Goal: Register for event/course

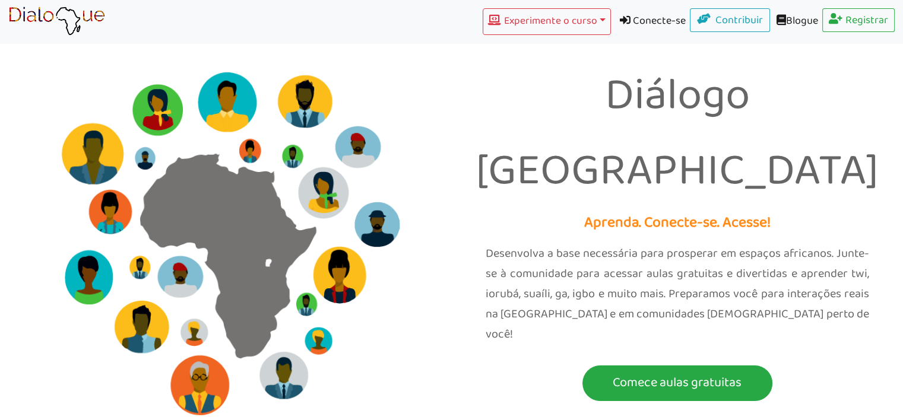
click at [793, 146] on font "Diálogo [GEOGRAPHIC_DATA]" at bounding box center [677, 134] width 402 height 151
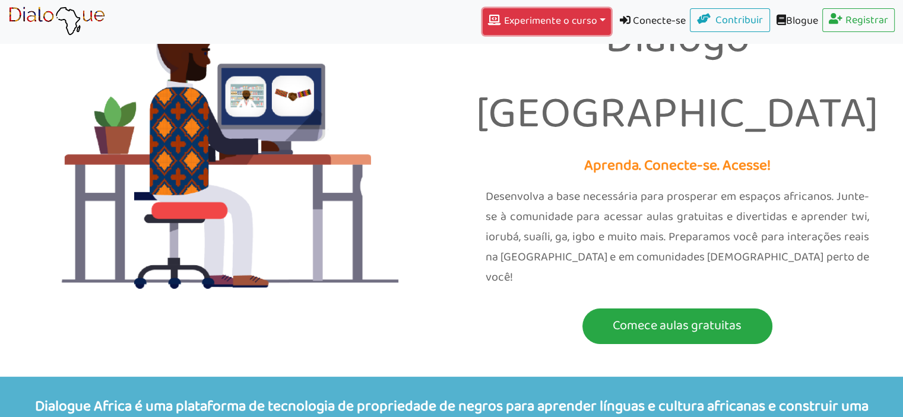
click at [588, 22] on font "Experimente o curso" at bounding box center [550, 20] width 93 height 17
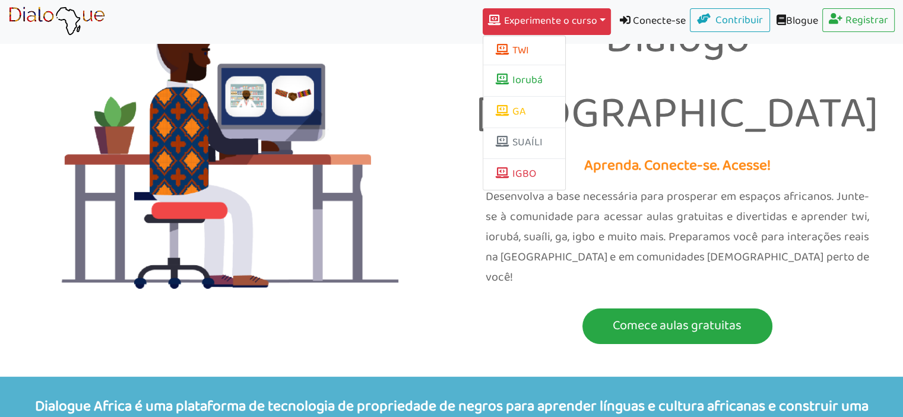
click at [568, 195] on font "Desenvolva a base necessária para prosperar em espaços africanos. Junte-se à co…" at bounding box center [678, 237] width 384 height 101
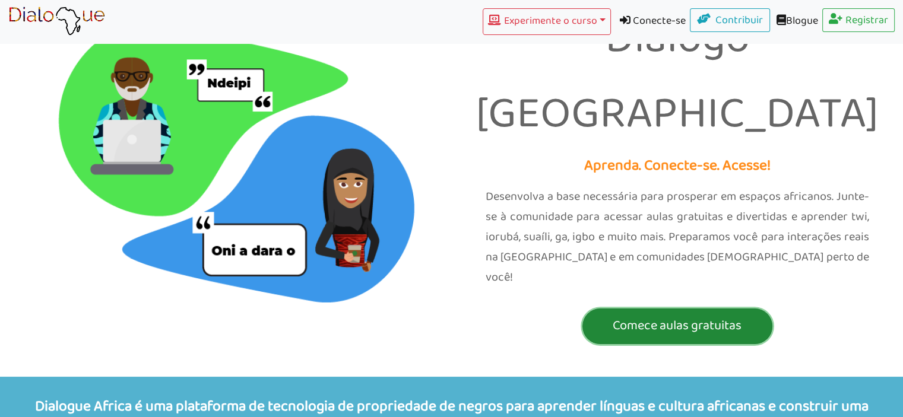
click at [639, 315] on font "Comece aulas gratuitas" at bounding box center [677, 326] width 129 height 22
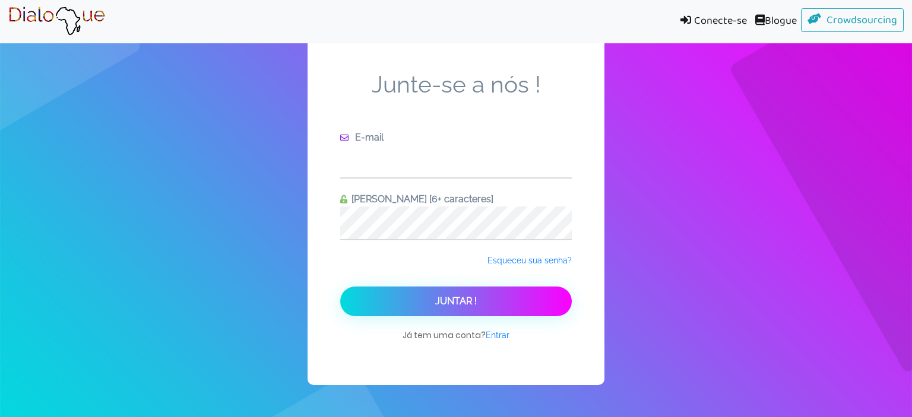
click at [489, 170] on input "text" at bounding box center [456, 161] width 232 height 33
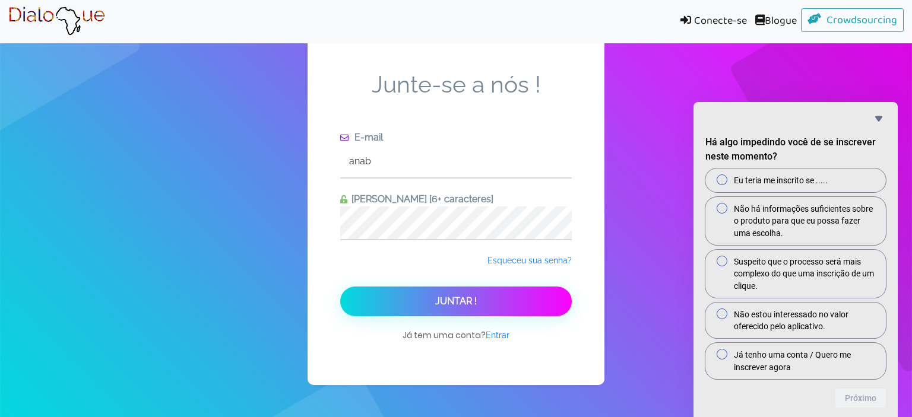
type input "[EMAIL_ADDRESS][DOMAIN_NAME]"
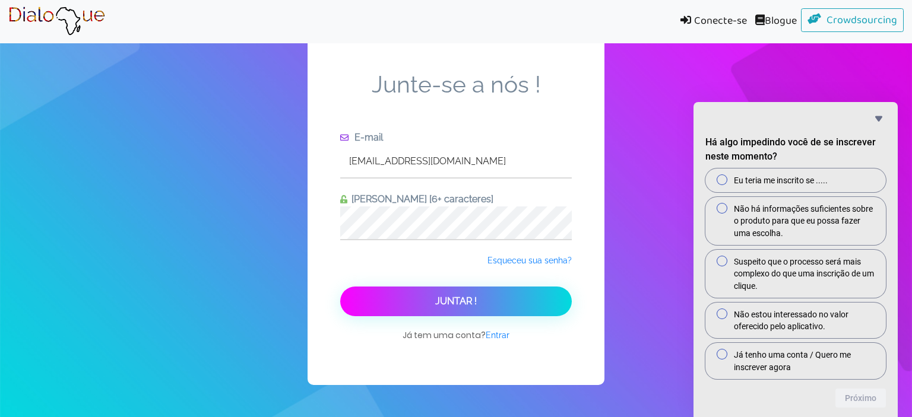
click at [469, 300] on font "Juntar !" at bounding box center [456, 301] width 42 height 11
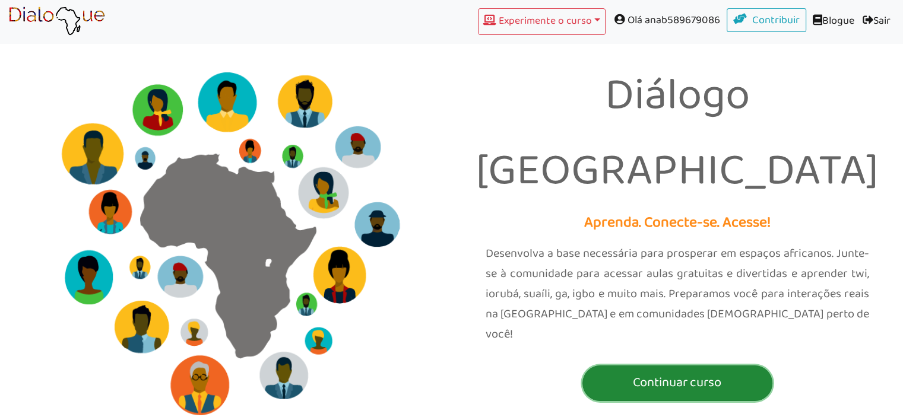
click at [694, 372] on font "Continuar curso" at bounding box center [677, 383] width 88 height 22
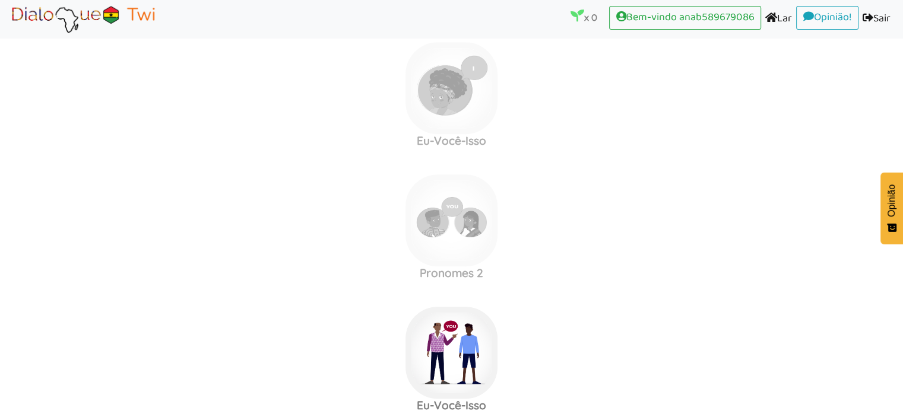
scroll to position [756, 0]
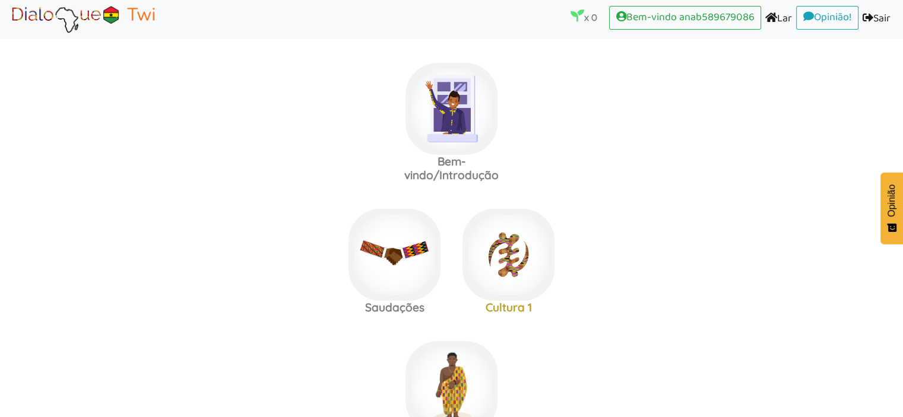
click at [584, 16] on font "x" at bounding box center [586, 17] width 5 height 11
click at [8, 34] on area at bounding box center [8, 34] width 0 height 0
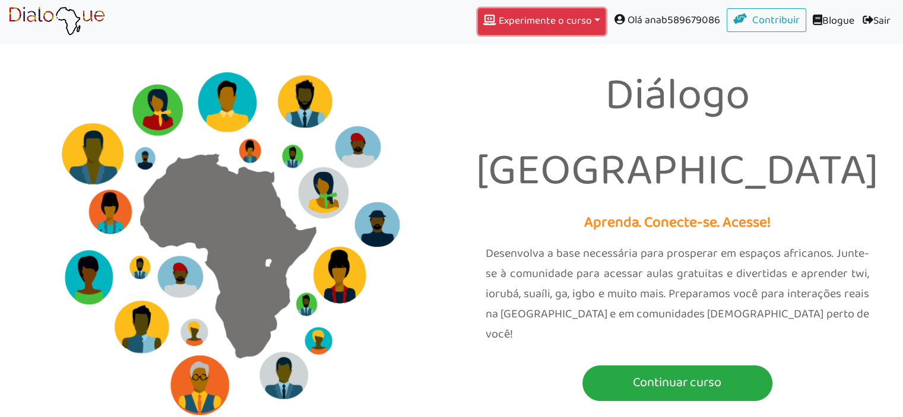
click at [595, 25] on button "Experimente o curso Alternar menu suspenso" at bounding box center [542, 21] width 128 height 27
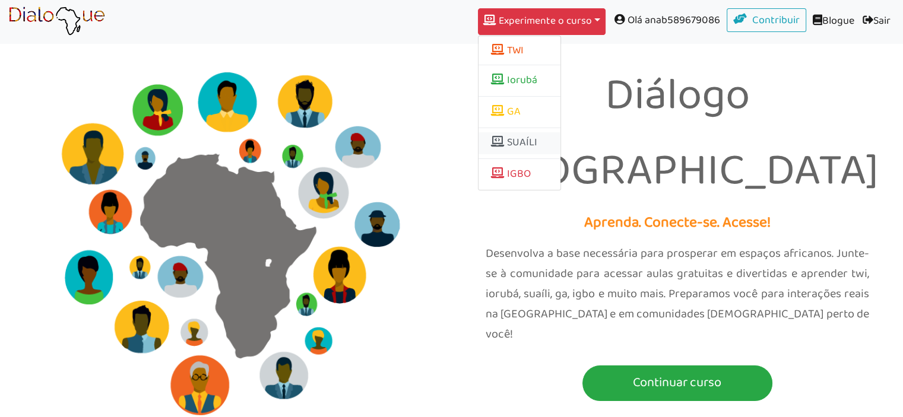
click at [528, 151] on font "SUAÍLI" at bounding box center [522, 143] width 30 height 18
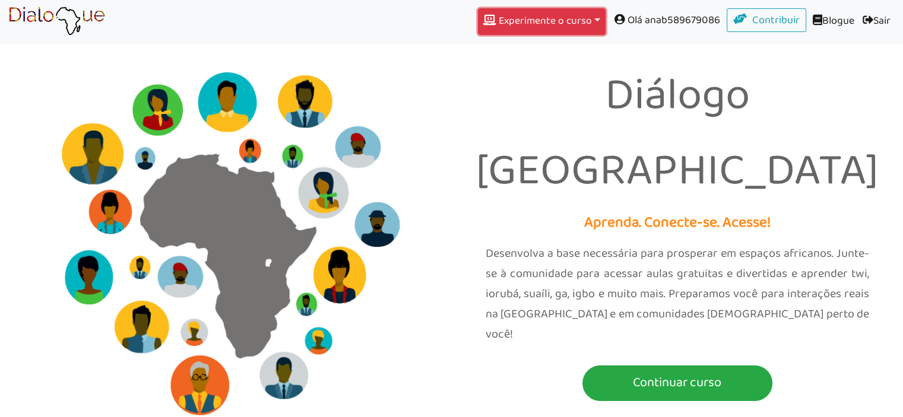
click at [580, 34] on button "Experimente o curso Alternar menu suspenso" at bounding box center [542, 21] width 128 height 27
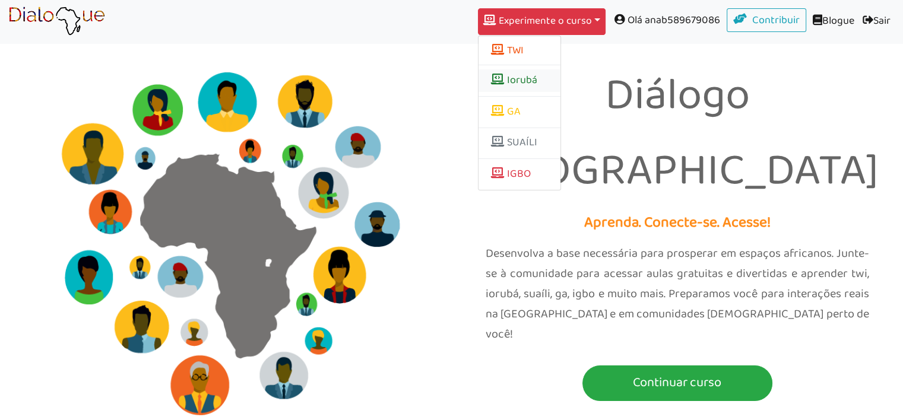
click at [525, 83] on font "Iorubá" at bounding box center [522, 80] width 30 height 18
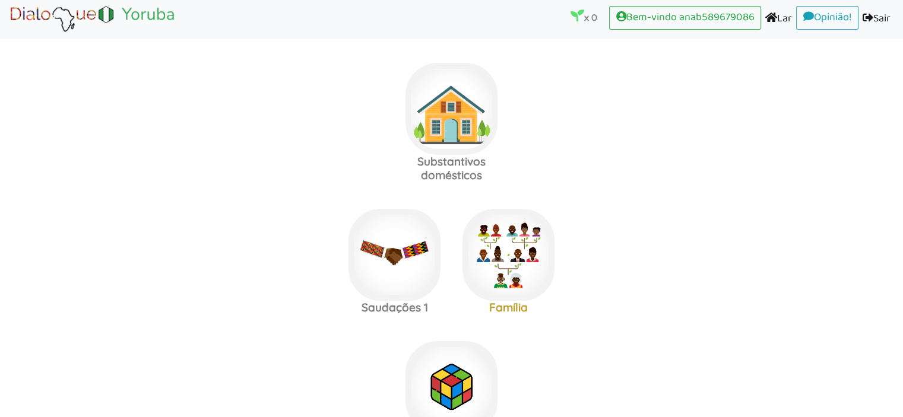
click at [8, 34] on area at bounding box center [8, 34] width 0 height 0
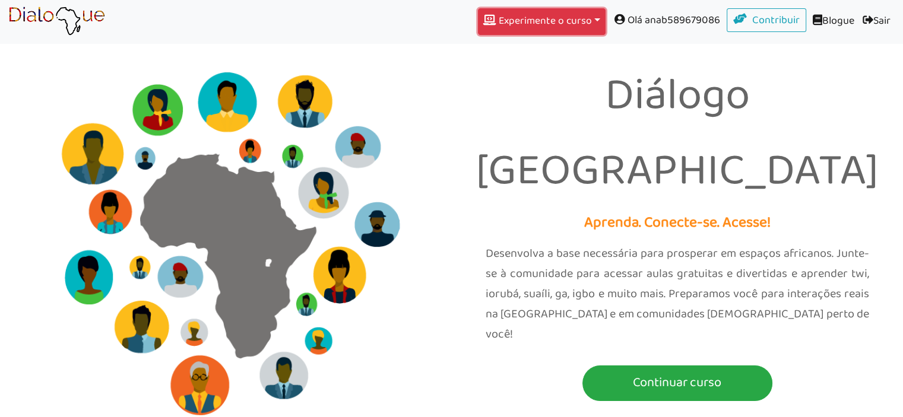
click at [568, 18] on font "Experimente o curso" at bounding box center [545, 20] width 93 height 17
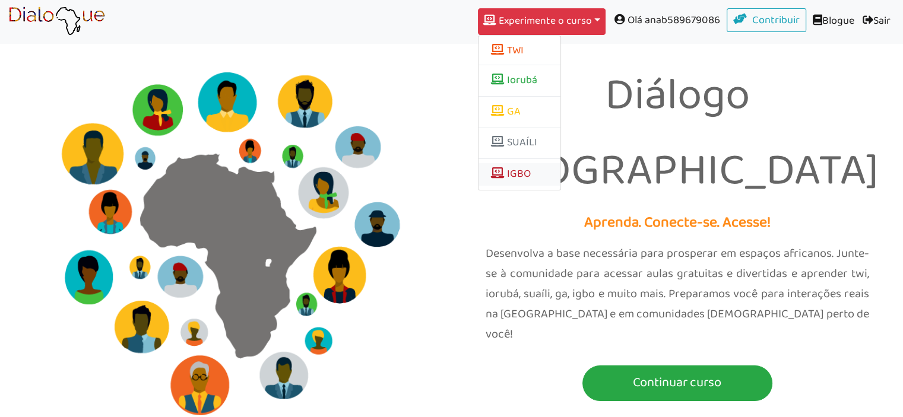
click at [518, 171] on font "IGBO" at bounding box center [519, 174] width 24 height 18
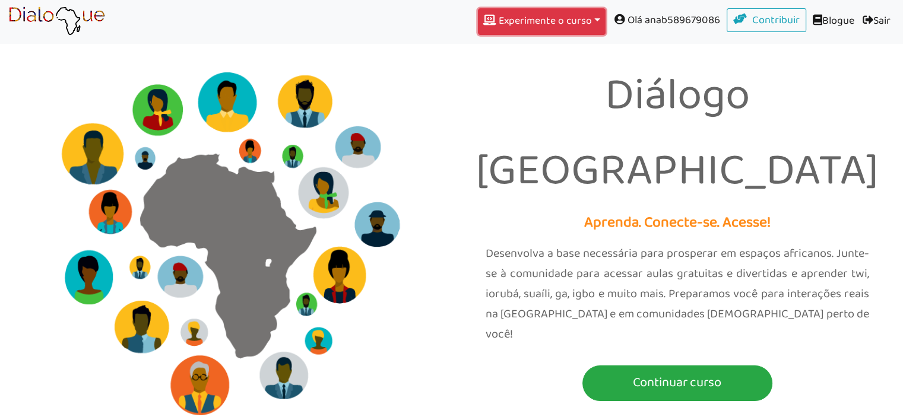
click at [499, 27] on font "Experimente o curso" at bounding box center [545, 20] width 93 height 17
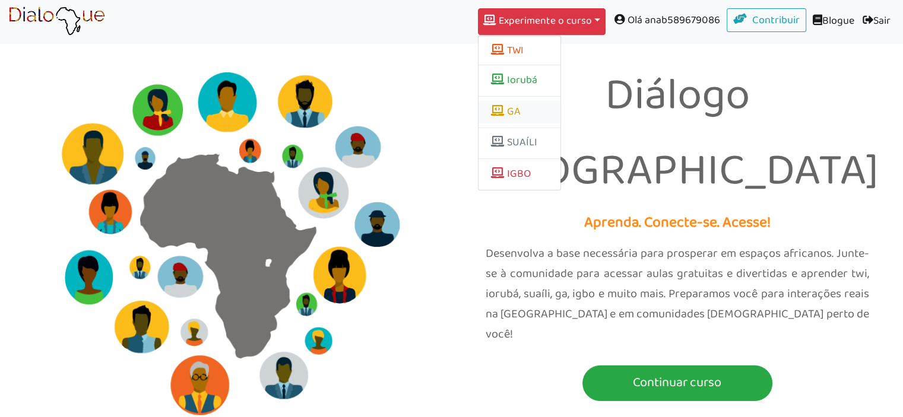
click at [523, 116] on link "GA" at bounding box center [520, 112] width 82 height 23
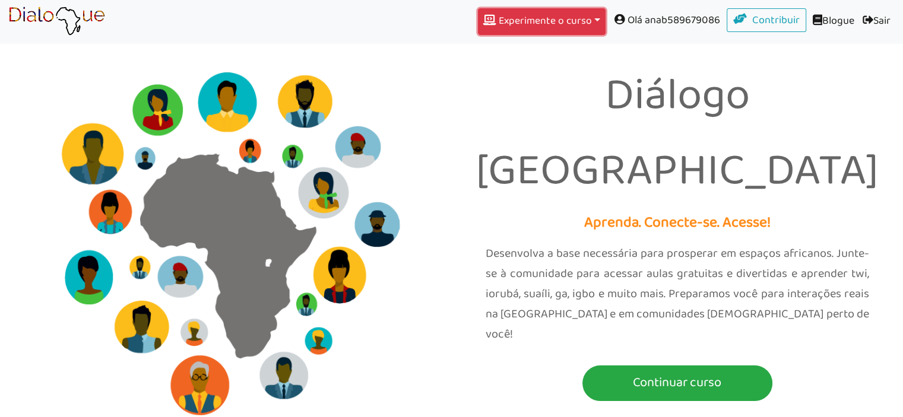
click at [559, 30] on button "Experimente o curso Alternar menu suspenso" at bounding box center [542, 21] width 128 height 27
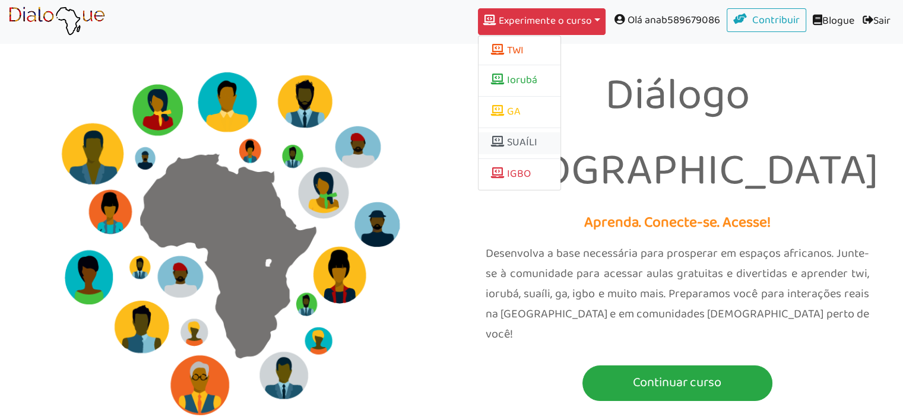
click at [523, 139] on font "SUAÍLI" at bounding box center [522, 143] width 30 height 18
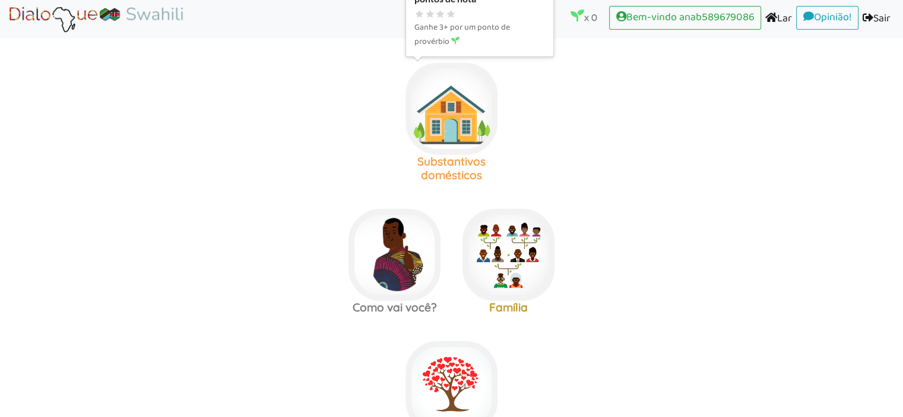
click at [449, 143] on img at bounding box center [452, 109] width 92 height 92
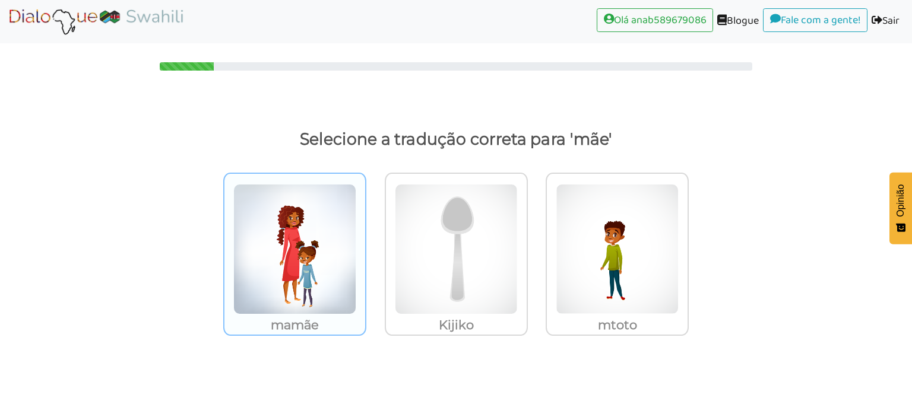
click at [308, 249] on img at bounding box center [294, 249] width 123 height 131
click at [365, 246] on input "mamãe" at bounding box center [369, 242] width 9 height 9
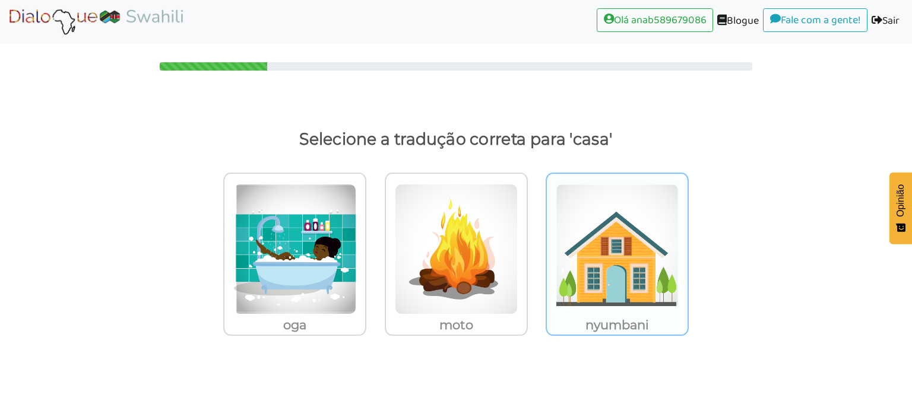
click at [580, 235] on img at bounding box center [617, 249] width 123 height 131
click at [688, 238] on input "nyumbani" at bounding box center [692, 242] width 9 height 9
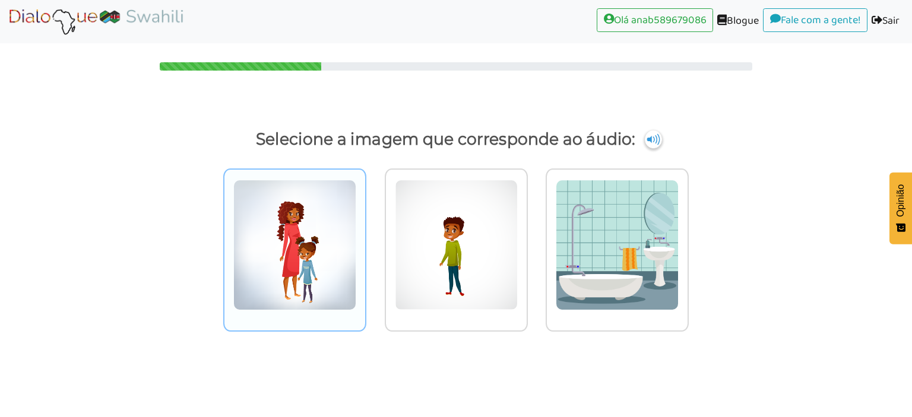
click at [321, 251] on img at bounding box center [294, 245] width 123 height 131
click at [365, 242] on input "radio" at bounding box center [369, 237] width 9 height 9
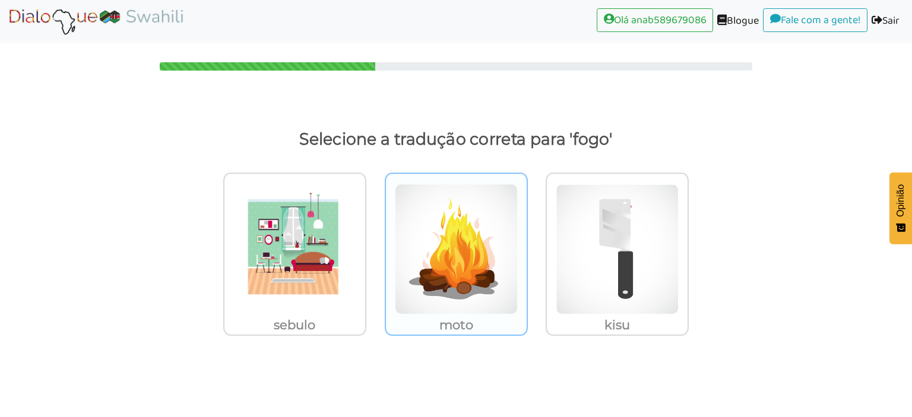
click at [464, 210] on img at bounding box center [456, 249] width 123 height 131
click at [527, 238] on input "moto" at bounding box center [531, 242] width 9 height 9
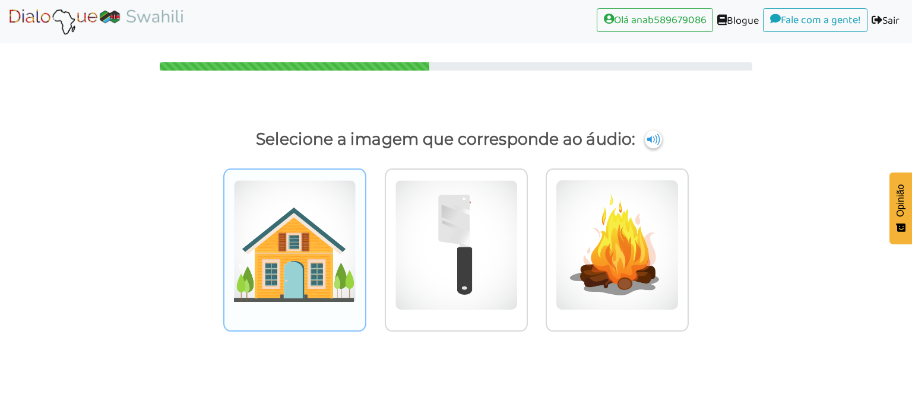
click at [304, 249] on img at bounding box center [294, 245] width 123 height 131
click at [365, 242] on input "radio" at bounding box center [369, 237] width 9 height 9
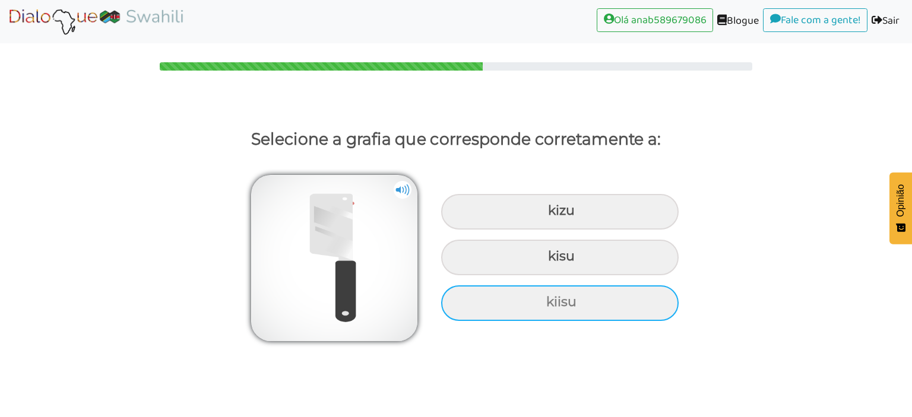
click at [487, 308] on div "kiisu" at bounding box center [560, 304] width 238 height 36
click at [544, 306] on input "kiisu" at bounding box center [548, 303] width 8 height 8
radio input "true"
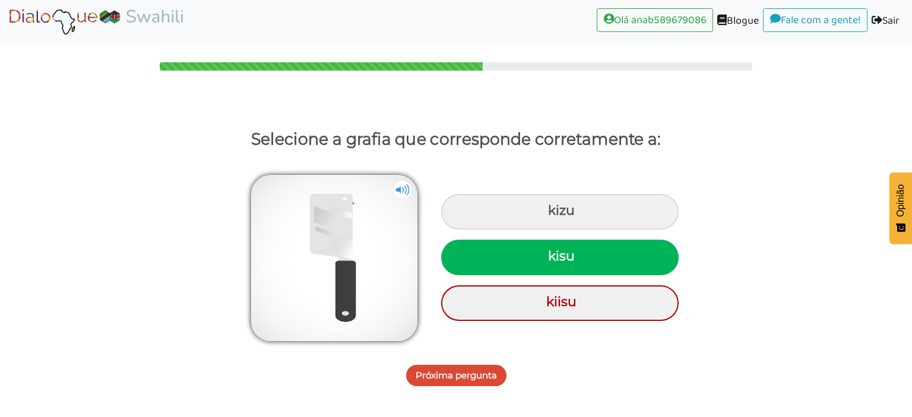
click at [533, 253] on div "kisu" at bounding box center [560, 258] width 238 height 36
click at [546, 253] on input "kisu" at bounding box center [550, 257] width 8 height 8
radio input "true"
click at [473, 371] on font "Próxima pergunta" at bounding box center [456, 375] width 81 height 11
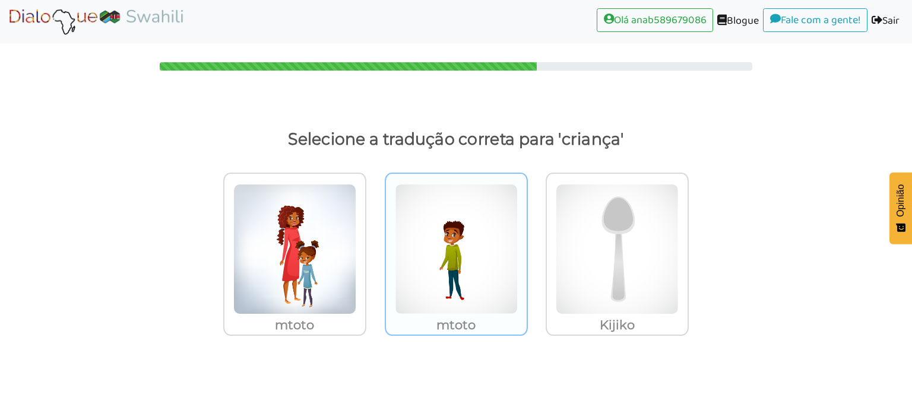
click at [465, 277] on img at bounding box center [456, 249] width 123 height 131
click at [527, 246] on input "mtoto" at bounding box center [531, 242] width 9 height 9
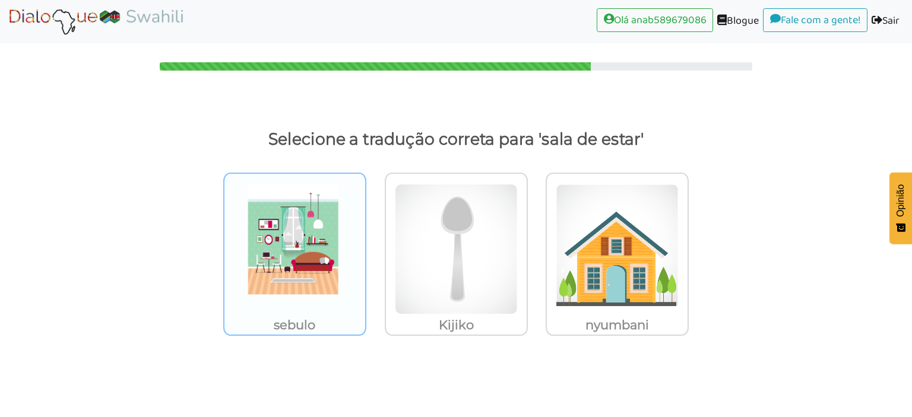
click at [338, 271] on img at bounding box center [294, 249] width 123 height 131
click at [365, 246] on input "sebulo" at bounding box center [369, 242] width 9 height 9
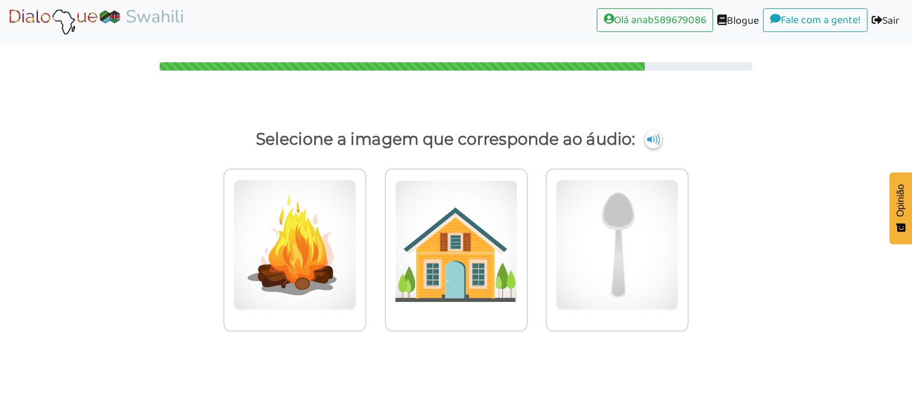
click at [338, 271] on img at bounding box center [294, 245] width 123 height 131
click at [365, 242] on input "radio" at bounding box center [369, 237] width 9 height 9
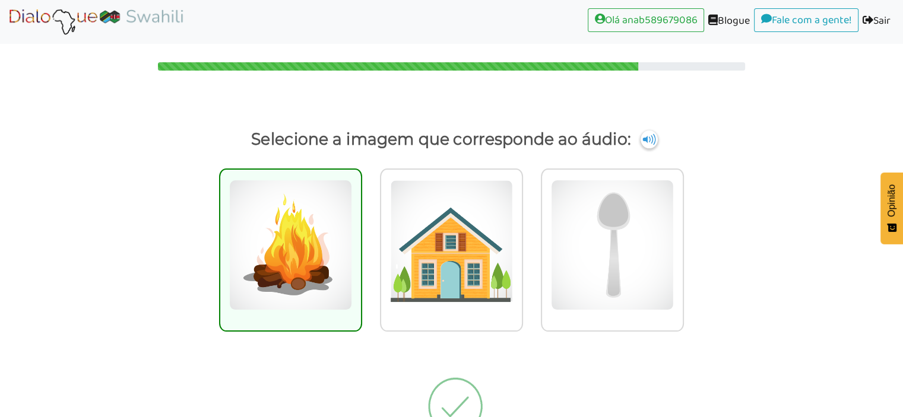
click at [338, 271] on img at bounding box center [290, 245] width 123 height 131
click at [361, 242] on input "radio" at bounding box center [365, 237] width 9 height 9
radio input "true"
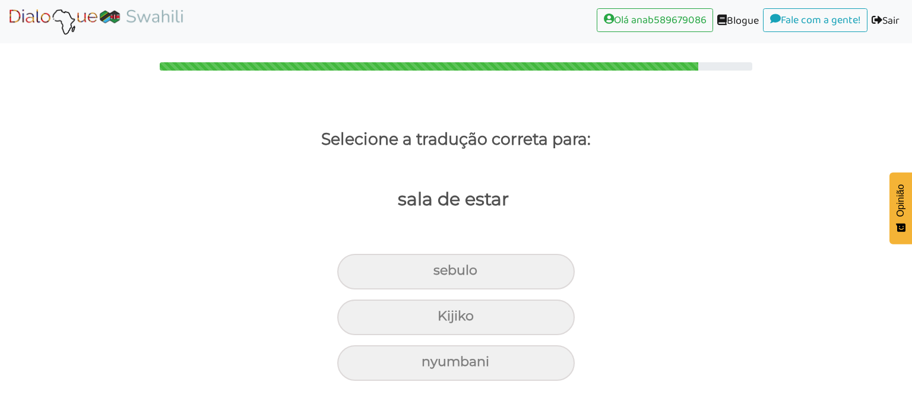
click at [338, 271] on div "sebulo" at bounding box center [456, 272] width 238 height 36
click at [435, 271] on input "sebulo" at bounding box center [439, 271] width 8 height 8
radio input "true"
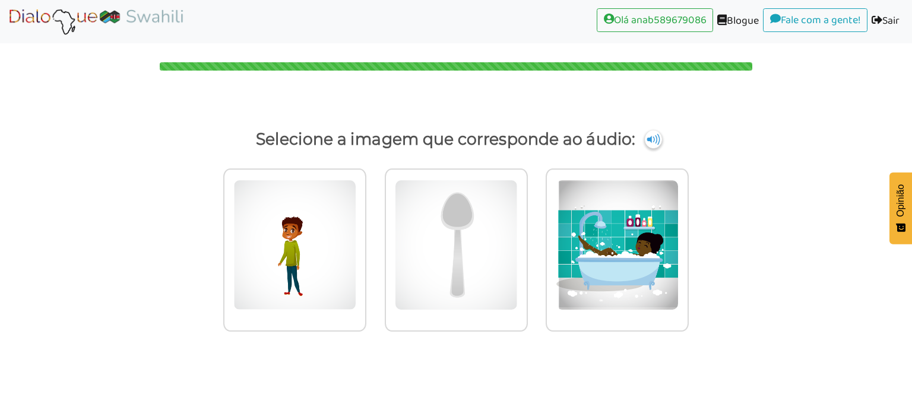
click at [338, 271] on img at bounding box center [294, 245] width 123 height 131
click at [365, 242] on input "radio" at bounding box center [369, 237] width 9 height 9
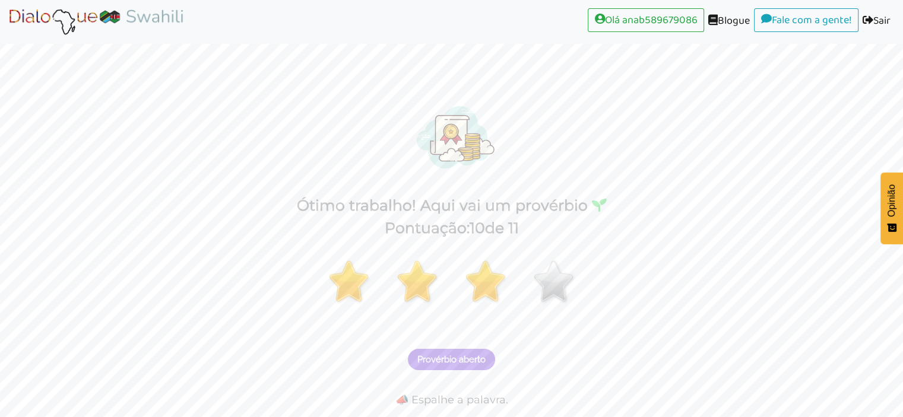
click at [454, 358] on font "Provérbio aberto" at bounding box center [451, 359] width 68 height 11
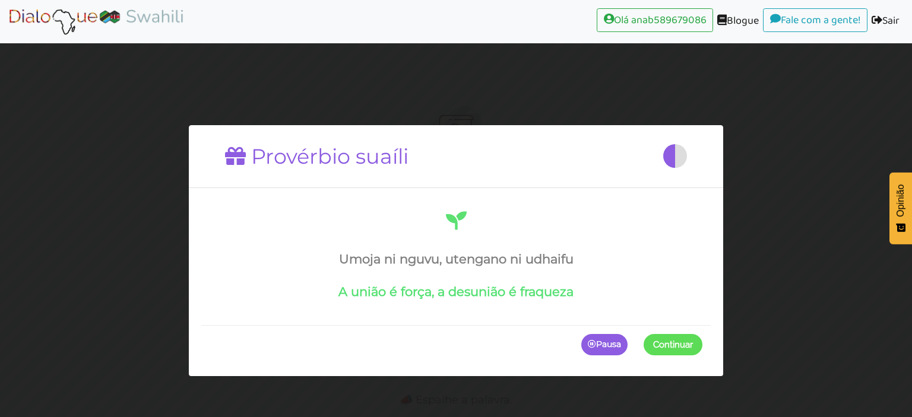
click at [621, 343] on p "Pausa" at bounding box center [604, 344] width 46 height 21
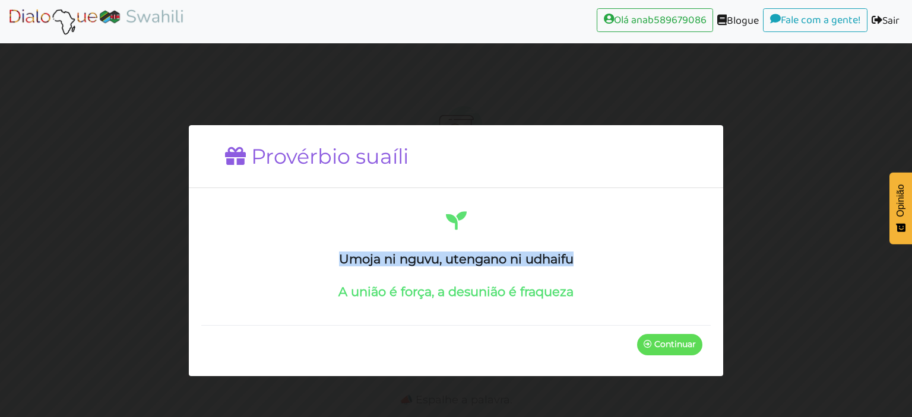
drag, startPoint x: 594, startPoint y: 256, endPoint x: 337, endPoint y: 251, distance: 257.2
click at [337, 251] on div "Umoja ni nguvu, utengano ni udhaifu A união é força, a desunião é fraqueza" at bounding box center [456, 254] width 493 height 90
copy font "Umoja ni nguvu, utengano ni udhaifu"
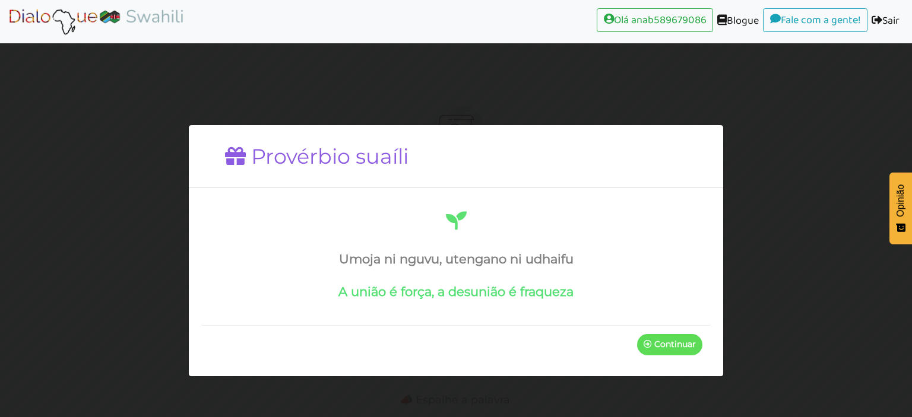
click at [687, 350] on p "Continuar" at bounding box center [669, 344] width 65 height 21
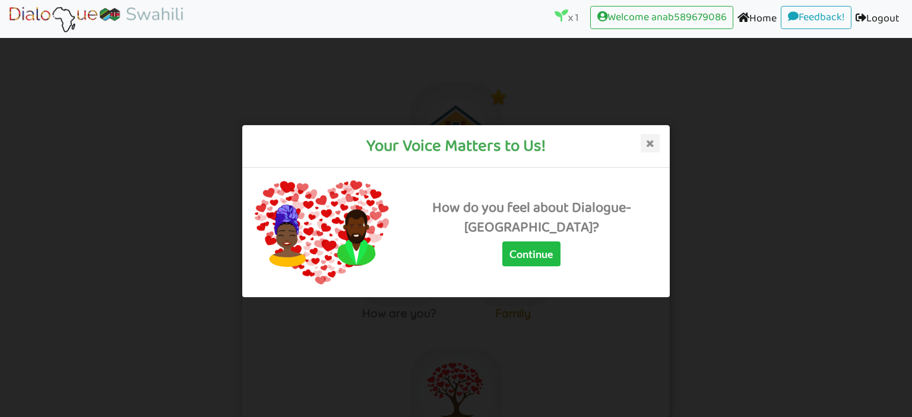
scroll to position [10, 0]
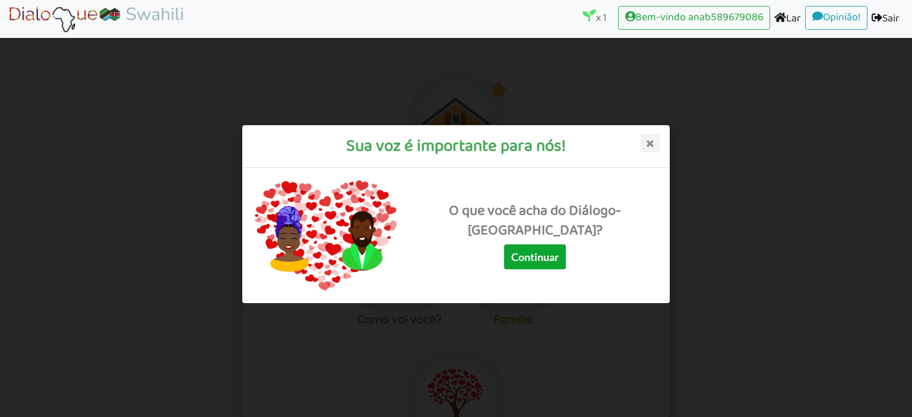
click at [559, 264] on font "Continuar" at bounding box center [535, 257] width 48 height 13
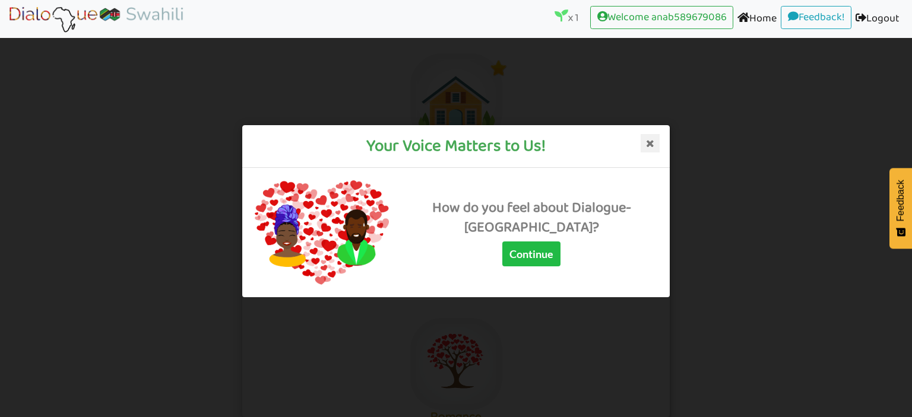
click at [647, 142] on icon at bounding box center [650, 143] width 19 height 19
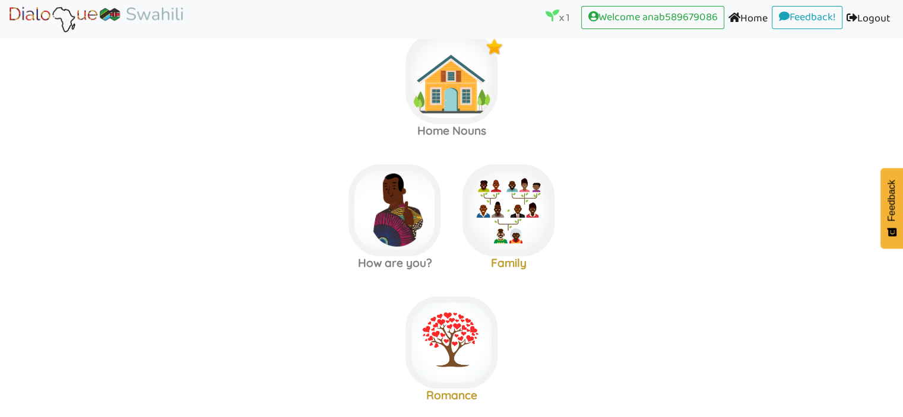
scroll to position [10, 0]
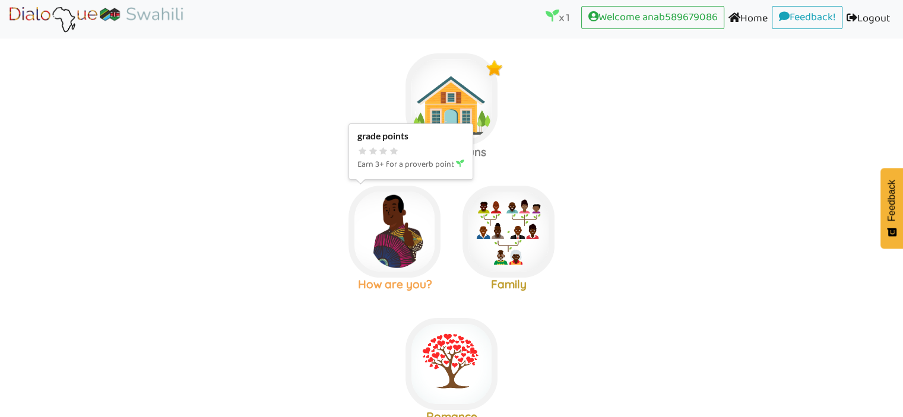
click at [416, 221] on img at bounding box center [395, 232] width 92 height 92
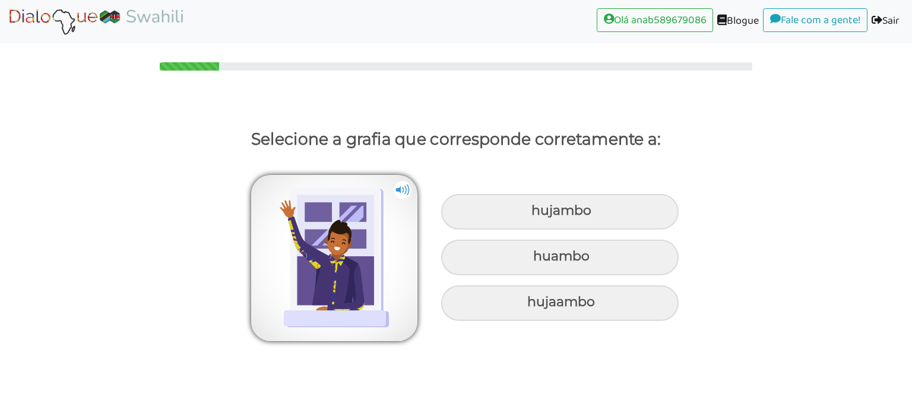
click at [499, 102] on div "Selecione a grafia que corresponde corretamente a: hujambo huambo hujaambo" at bounding box center [456, 222] width 912 height 245
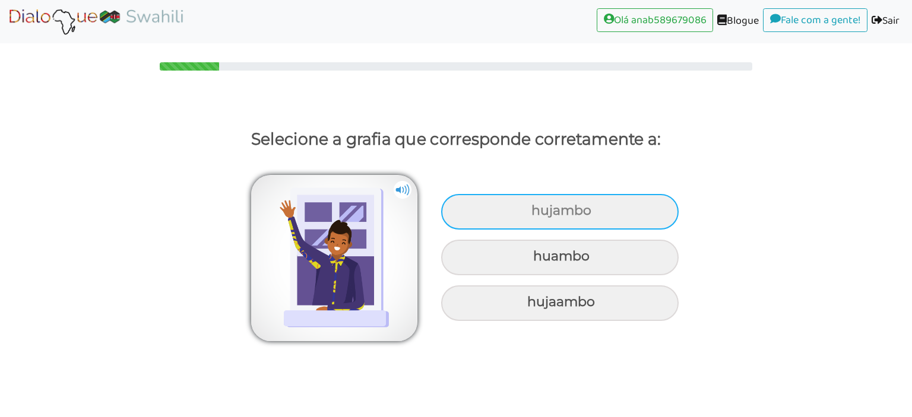
click at [554, 220] on div "hujambo" at bounding box center [560, 212] width 238 height 36
click at [537, 215] on input "hujambo" at bounding box center [533, 211] width 8 height 8
radio input "true"
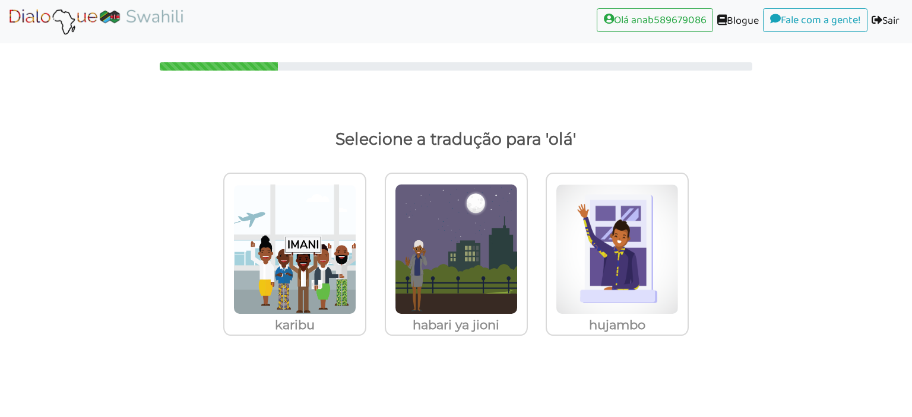
click at [554, 220] on div "hujambo" at bounding box center [617, 254] width 143 height 163
click at [688, 238] on input "hujambo" at bounding box center [692, 242] width 9 height 9
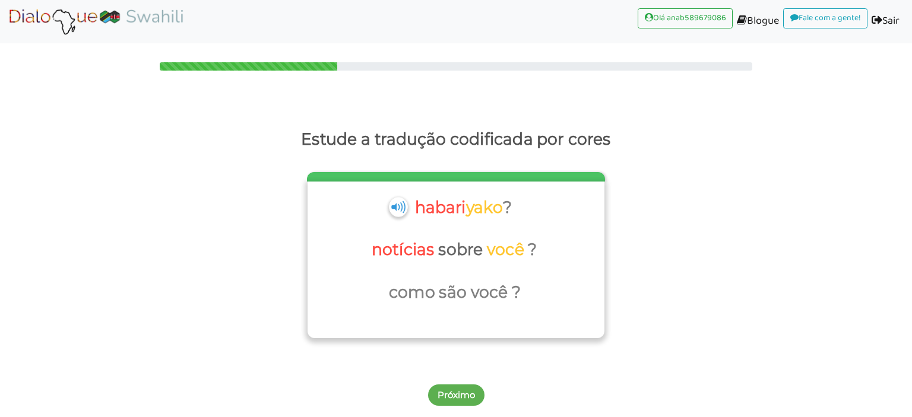
click at [399, 211] on img at bounding box center [398, 207] width 18 height 20
click at [425, 208] on font "habari" at bounding box center [439, 207] width 51 height 20
click at [500, 204] on font "yako" at bounding box center [484, 207] width 37 height 20
click at [422, 255] on font "notícias" at bounding box center [403, 249] width 62 height 20
click at [495, 244] on font "você" at bounding box center [505, 249] width 37 height 20
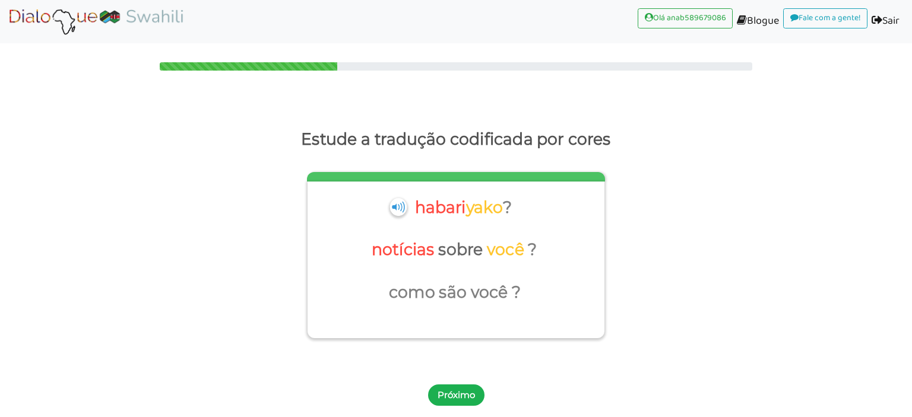
click at [451, 393] on font "Próximo" at bounding box center [456, 395] width 37 height 11
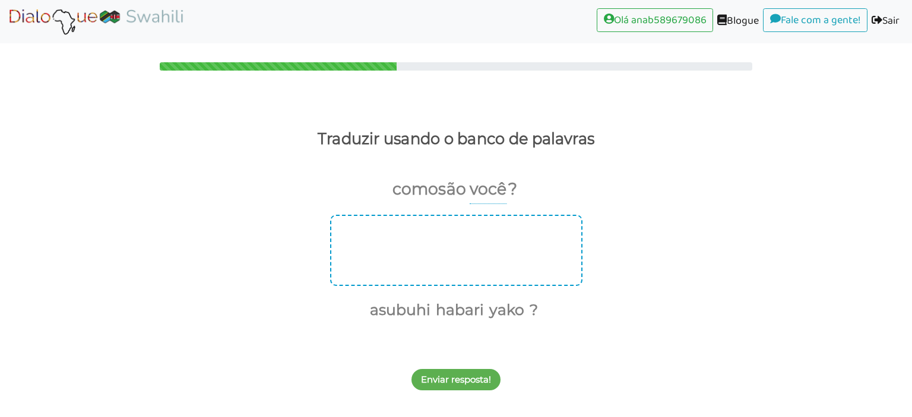
click at [467, 244] on div at bounding box center [456, 250] width 252 height 71
click at [468, 235] on div at bounding box center [456, 250] width 252 height 71
click at [442, 225] on div at bounding box center [456, 250] width 252 height 71
click at [463, 315] on font "habari" at bounding box center [460, 310] width 48 height 18
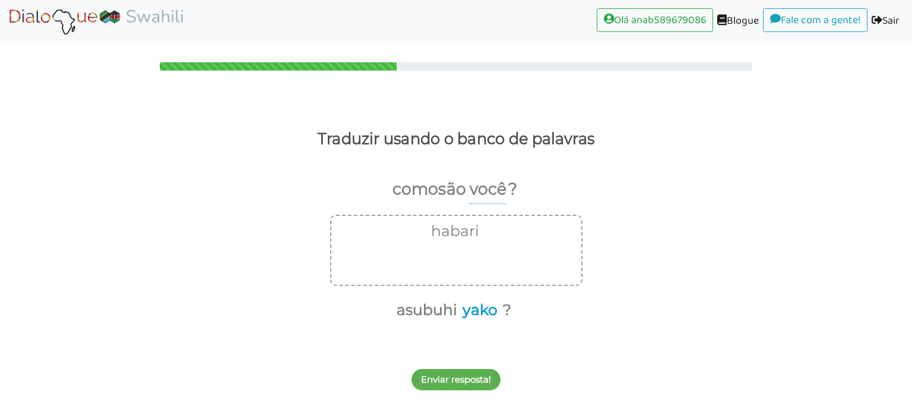
click at [488, 313] on font "yako" at bounding box center [480, 310] width 35 height 18
click at [487, 310] on font "?" at bounding box center [487, 310] width 8 height 18
click at [470, 379] on font "Enviar resposta!" at bounding box center [456, 379] width 70 height 11
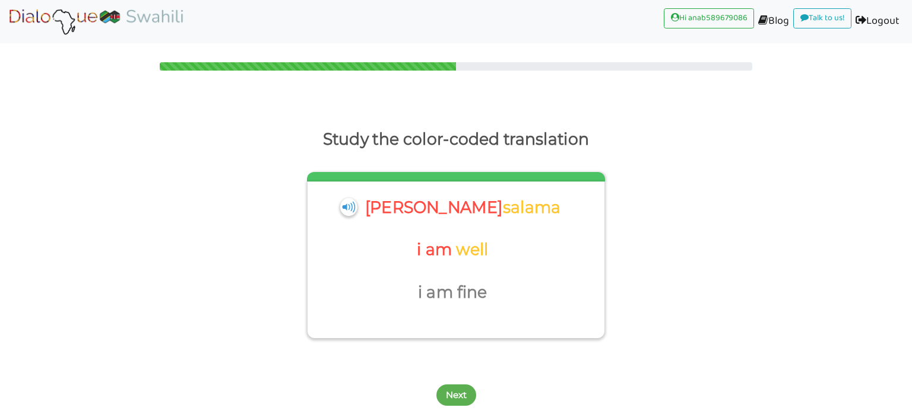
click at [525, 125] on div "Study the color-coded translation niko salama i am well i am fine Next" at bounding box center [456, 256] width 912 height 312
click at [503, 202] on p "salama" at bounding box center [532, 208] width 58 height 29
click at [459, 389] on button "Next" at bounding box center [456, 395] width 40 height 21
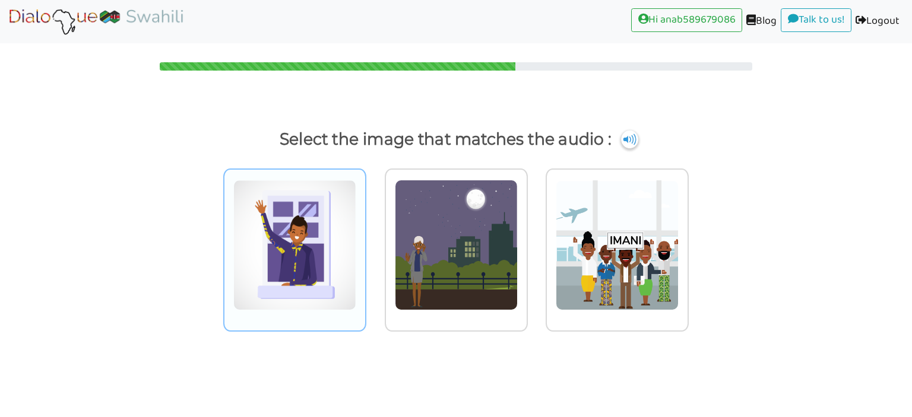
click at [314, 280] on img at bounding box center [294, 245] width 123 height 131
click at [365, 242] on input "radio" at bounding box center [369, 237] width 9 height 9
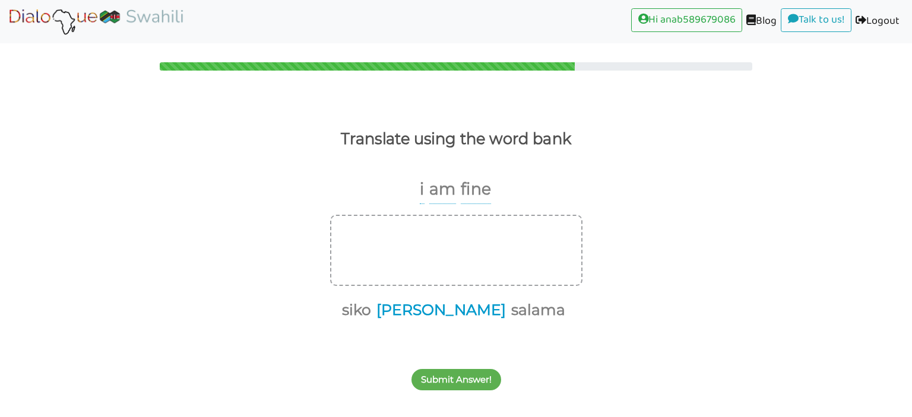
click at [434, 305] on button "niko" at bounding box center [439, 310] width 134 height 23
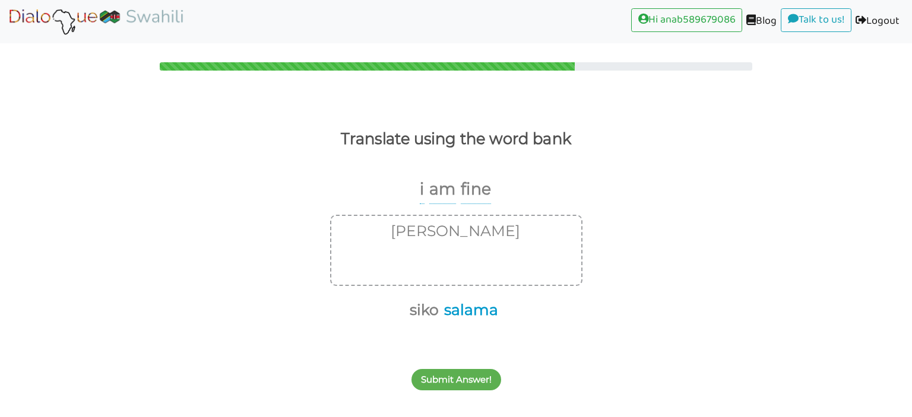
click at [445, 307] on button "salama" at bounding box center [469, 310] width 58 height 23
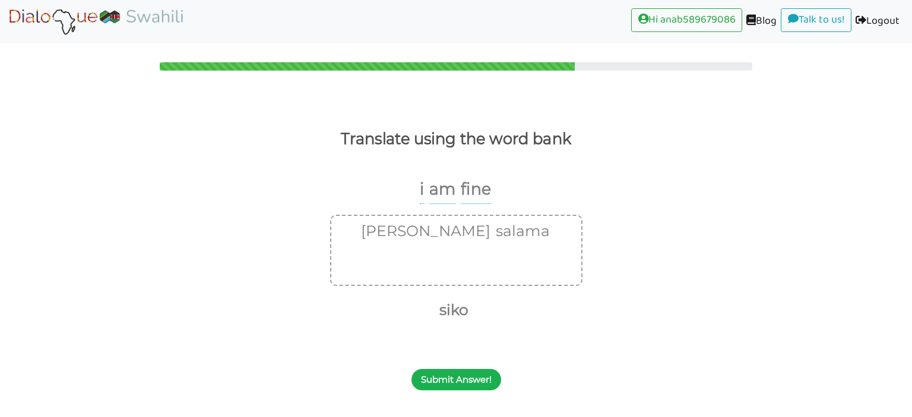
click at [462, 376] on button "Submit Answer!" at bounding box center [456, 379] width 90 height 21
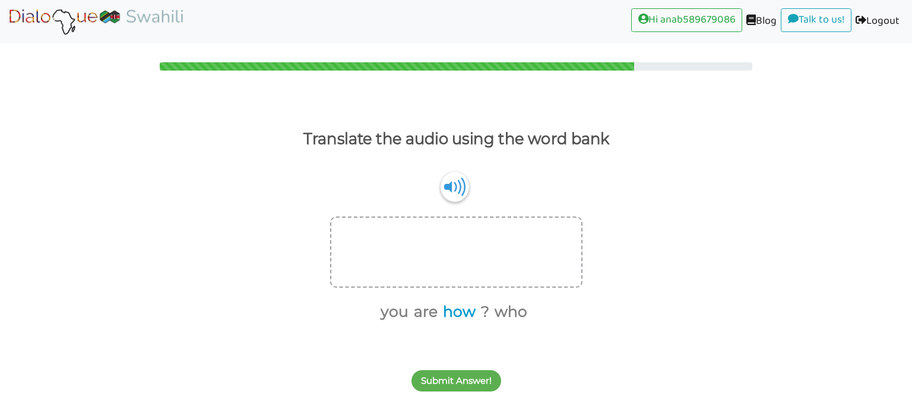
click at [457, 308] on button "how" at bounding box center [457, 312] width 37 height 23
click at [452, 308] on button "are" at bounding box center [443, 312] width 28 height 23
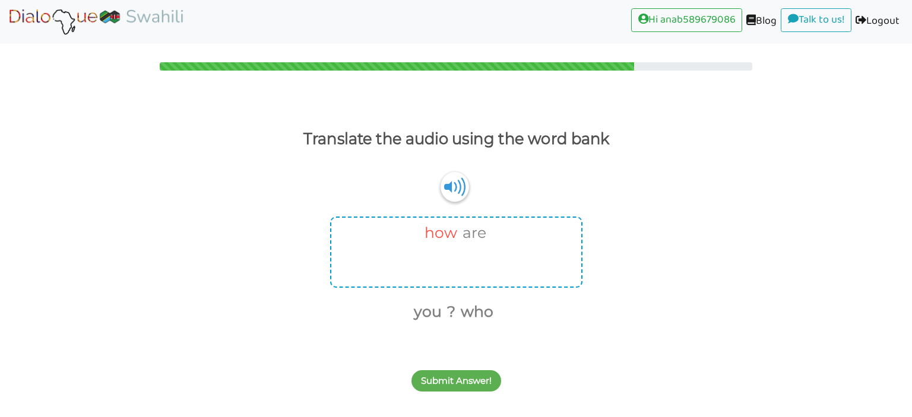
click at [448, 224] on button "how" at bounding box center [438, 233] width 37 height 23
click at [448, 224] on button "are" at bounding box center [453, 233] width 28 height 23
click at [508, 319] on button "who" at bounding box center [508, 312] width 37 height 23
click at [440, 316] on button "are" at bounding box center [443, 312] width 28 height 23
click at [432, 316] on button "you" at bounding box center [426, 312] width 32 height 23
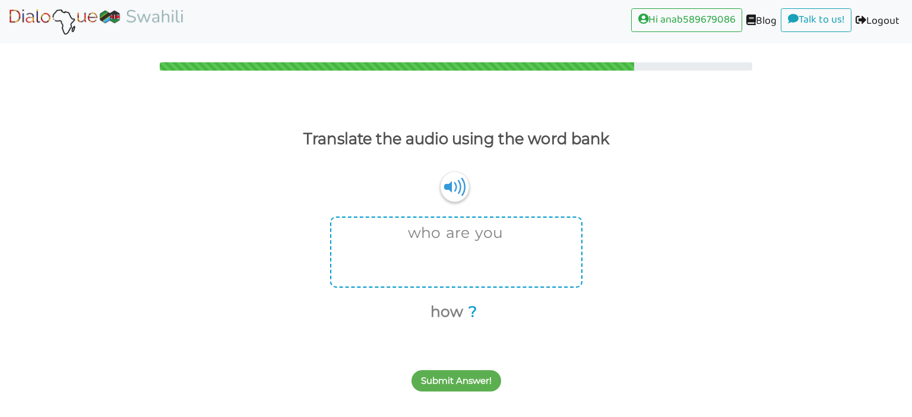
click at [474, 308] on ul "how ?" at bounding box center [451, 312] width 243 height 25
click at [474, 308] on button "?" at bounding box center [470, 312] width 12 height 23
click at [474, 377] on button "Submit Answer!" at bounding box center [456, 381] width 90 height 21
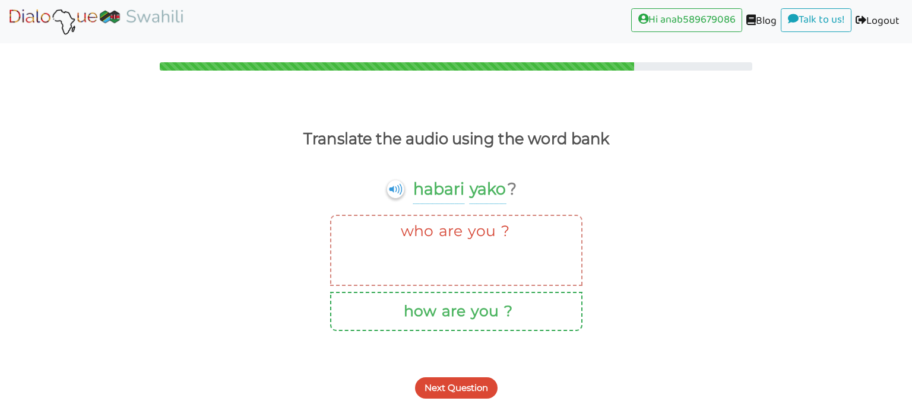
click at [474, 378] on button "Next Question" at bounding box center [456, 388] width 83 height 21
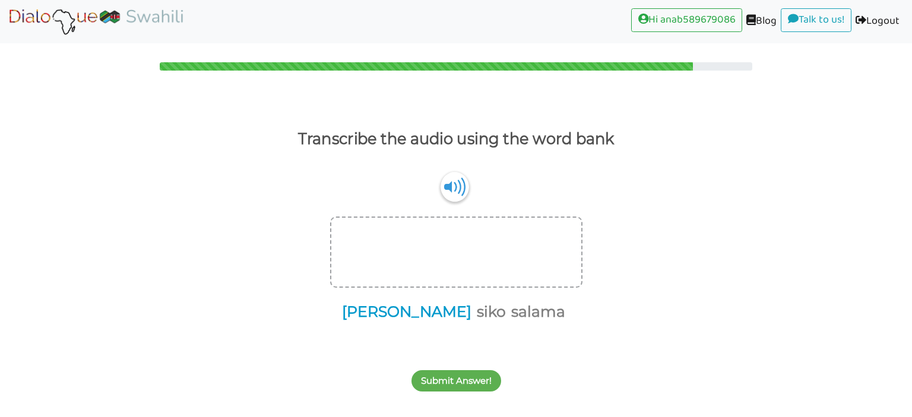
click at [420, 312] on button "niko" at bounding box center [405, 312] width 134 height 23
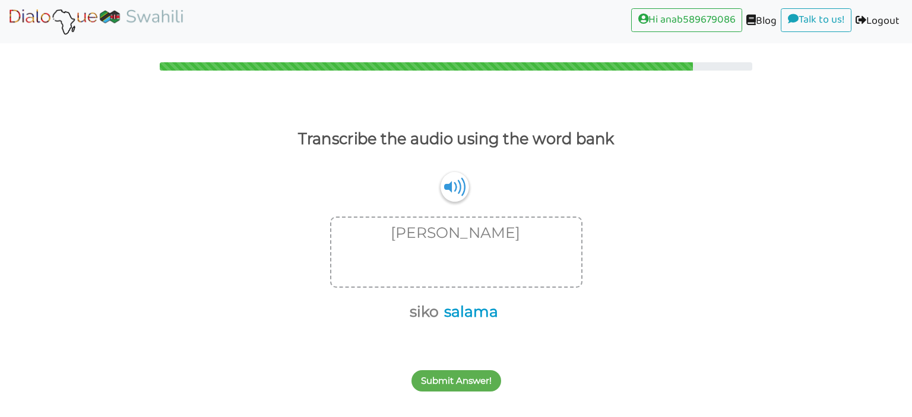
click at [480, 312] on button "salama" at bounding box center [469, 312] width 58 height 23
click at [479, 372] on button "Submit Answer!" at bounding box center [456, 381] width 90 height 21
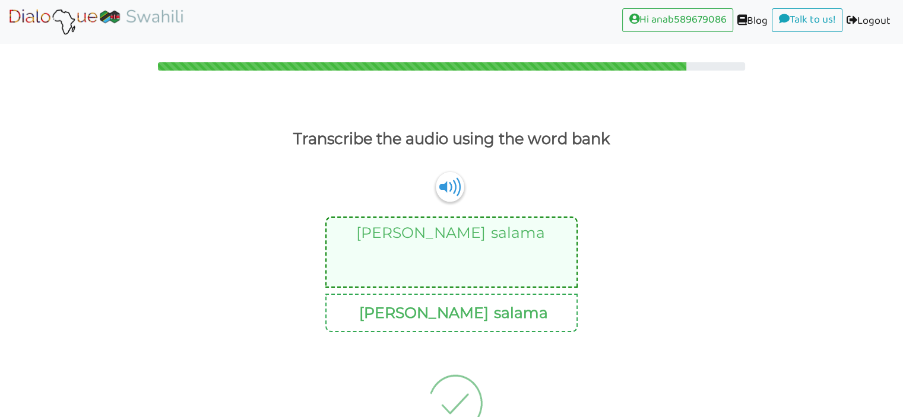
click at [442, 409] on img at bounding box center [456, 403] width 112 height 119
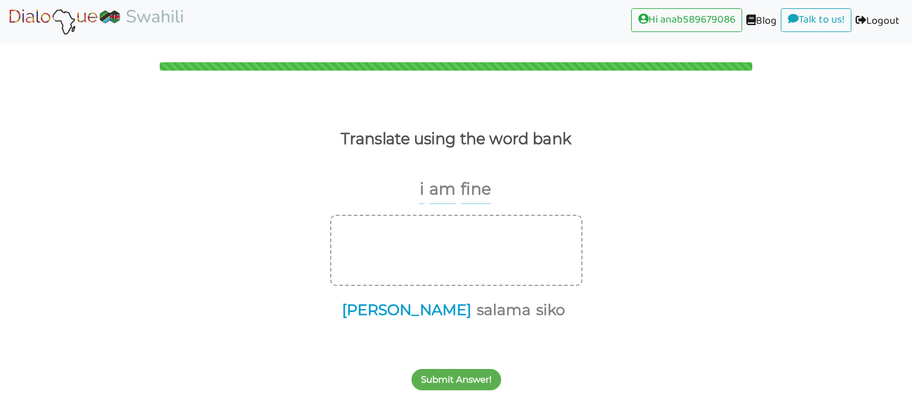
click at [414, 316] on button "niko" at bounding box center [405, 310] width 134 height 23
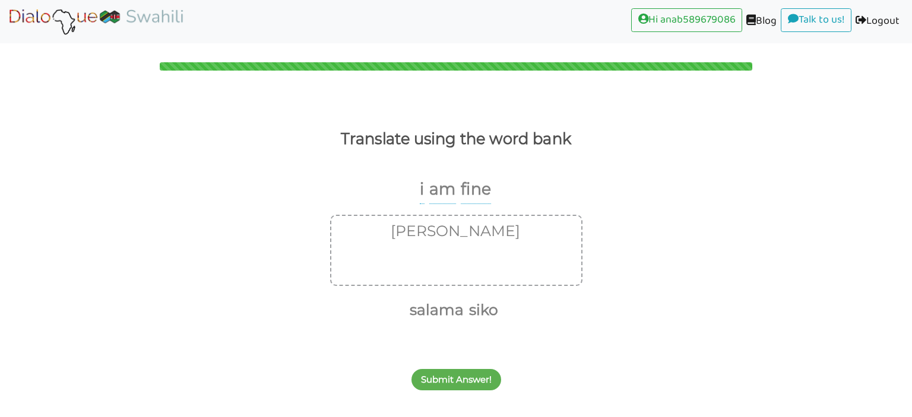
click at [414, 316] on button "salama" at bounding box center [435, 310] width 58 height 23
click at [449, 381] on button "Submit Answer!" at bounding box center [456, 379] width 90 height 21
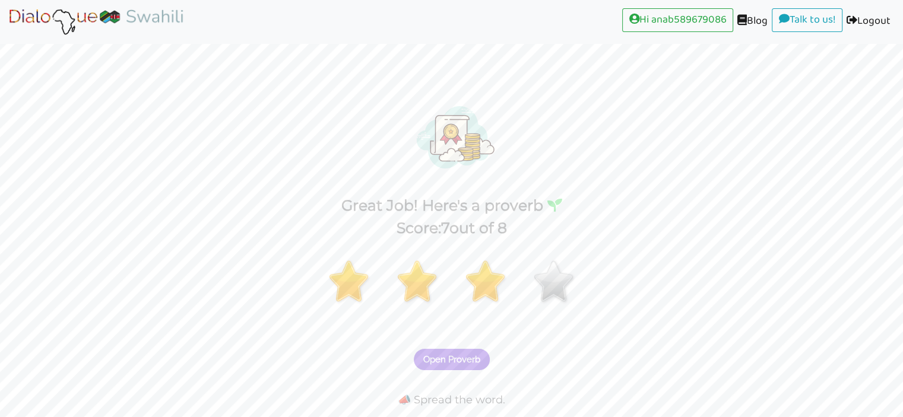
click at [450, 387] on div "Open Proverb 📣 Spread the word." at bounding box center [451, 352] width 903 height 177
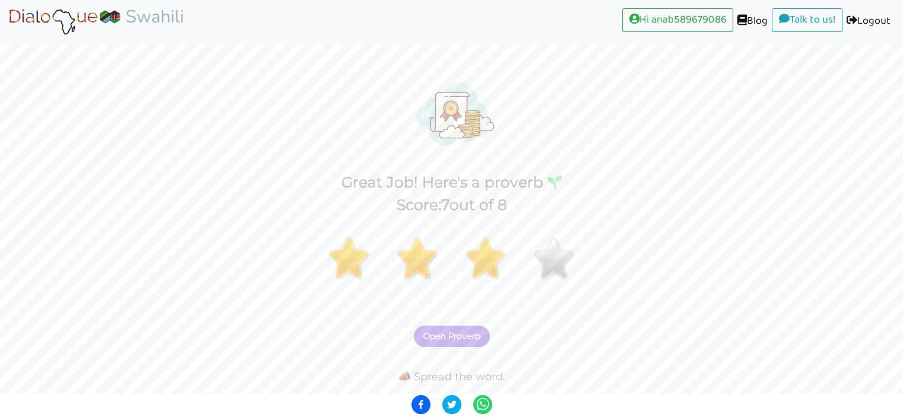
click at [468, 339] on span "Open Proverb" at bounding box center [451, 336] width 57 height 11
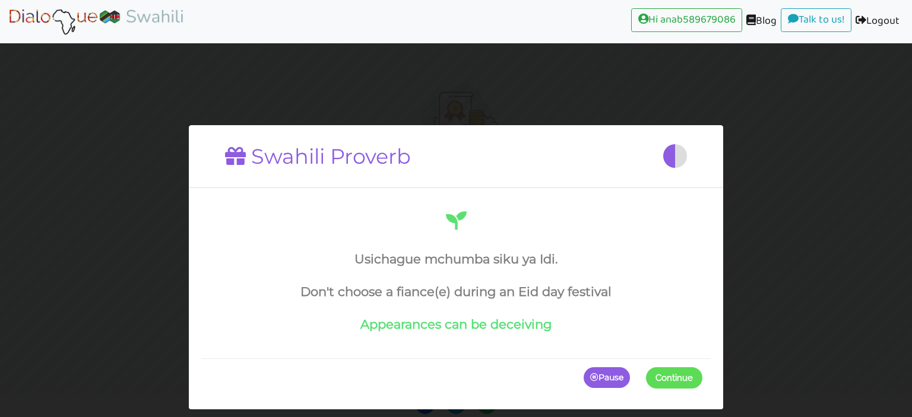
click at [620, 378] on p "Pause" at bounding box center [607, 378] width 46 height 21
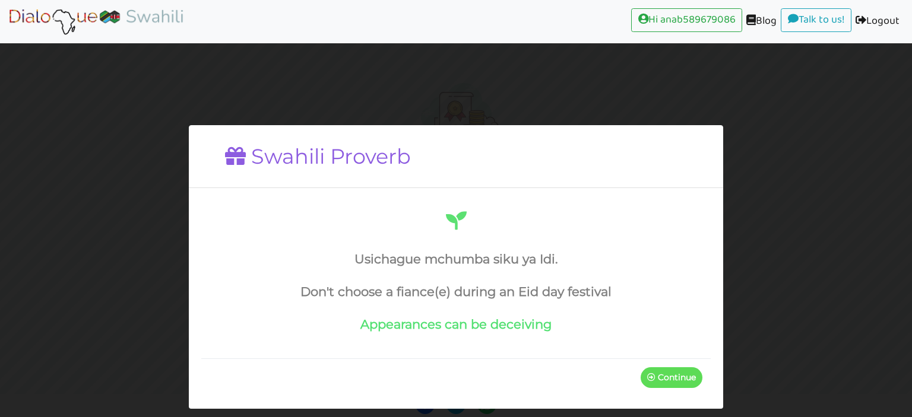
click at [661, 379] on p "Continue" at bounding box center [672, 377] width 62 height 21
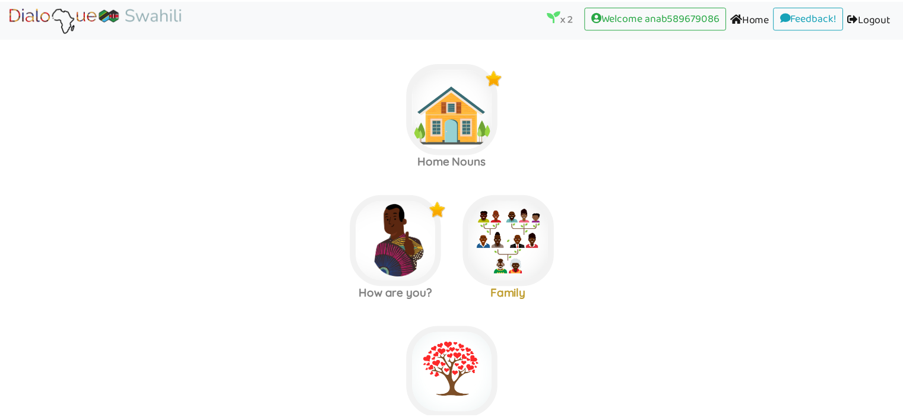
scroll to position [142, 0]
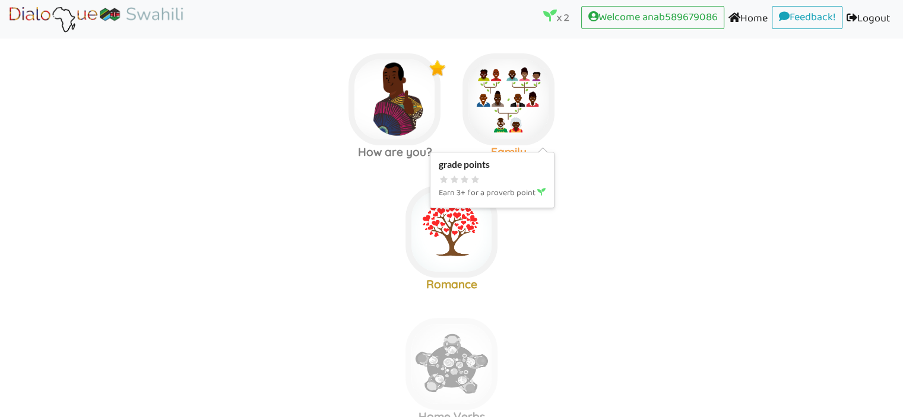
click at [533, 99] on img at bounding box center [509, 99] width 92 height 92
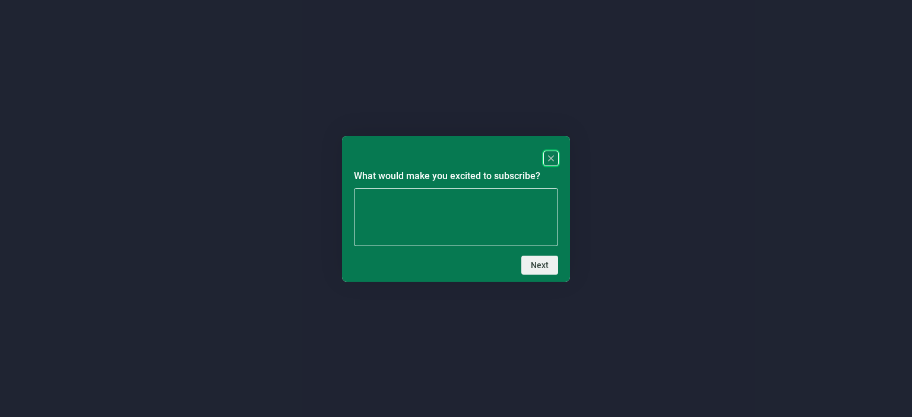
click at [546, 159] on rect "Close" at bounding box center [551, 158] width 14 height 14
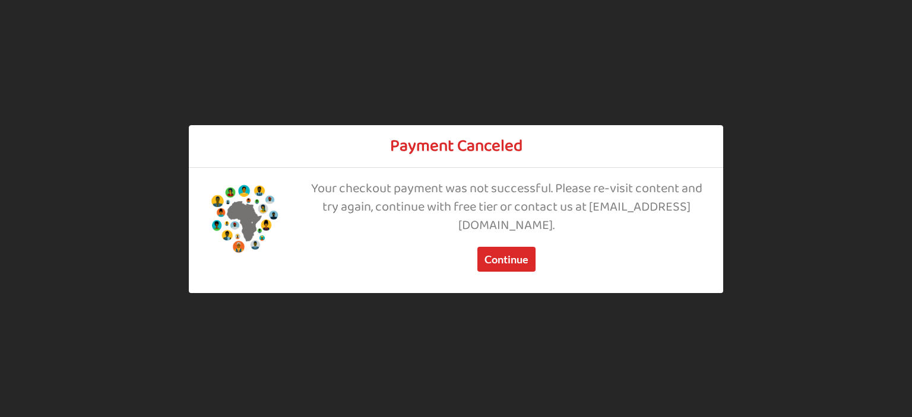
click at [549, 259] on div "Your checkout payment was not successful. Please re-visit content and try again…" at bounding box center [507, 231] width 408 height 100
click at [520, 250] on button "Continue" at bounding box center [506, 259] width 58 height 25
